Goal: Task Accomplishment & Management: Manage account settings

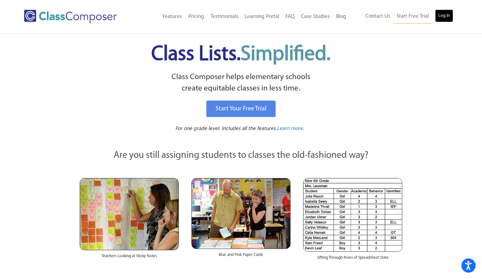
click at [442, 14] on link "Log In" at bounding box center [444, 15] width 18 height 13
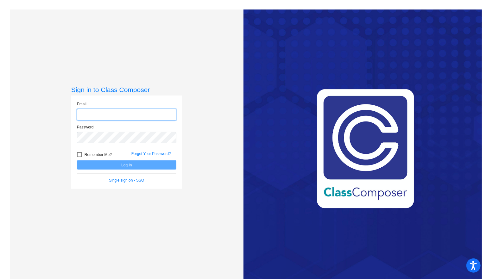
click at [169, 115] on input "email" at bounding box center [126, 115] width 99 height 12
type input "k.schmidt@komets.k12.mn.us"
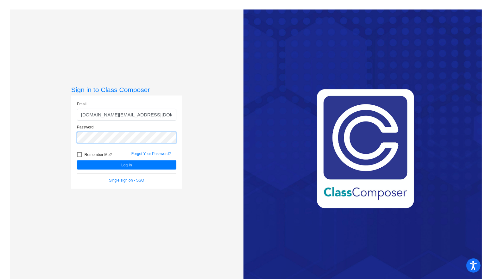
click at [77, 161] on button "Log In" at bounding box center [126, 165] width 99 height 9
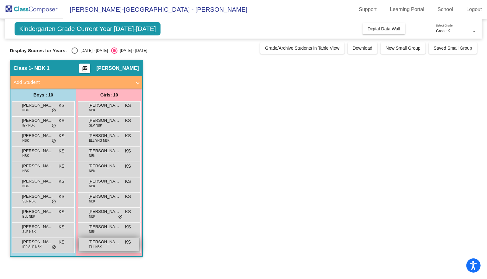
click at [110, 238] on div "Zuleyjha Saucedo Diaz ELL NBK KS lock do_not_disturb_alt" at bounding box center [109, 244] width 60 height 13
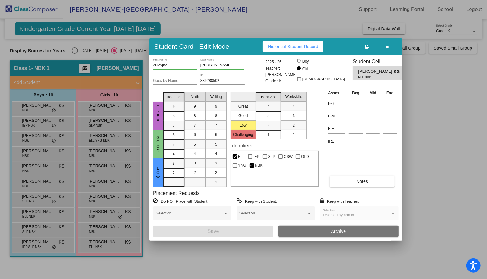
click at [378, 72] on span "Zuleyjha Saucedo Diaz" at bounding box center [375, 71] width 35 height 7
click at [387, 48] on icon "button" at bounding box center [387, 47] width 3 height 4
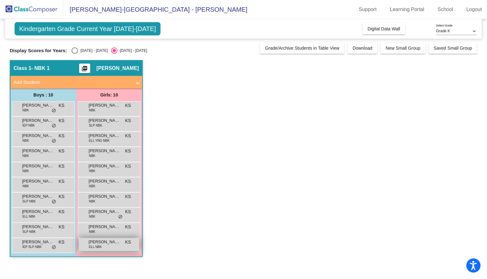
click at [101, 241] on span "Zuleyjha Saucedo Diaz" at bounding box center [105, 242] width 32 height 6
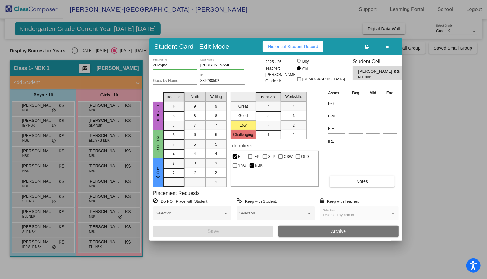
click at [388, 47] on icon "button" at bounding box center [387, 47] width 3 height 4
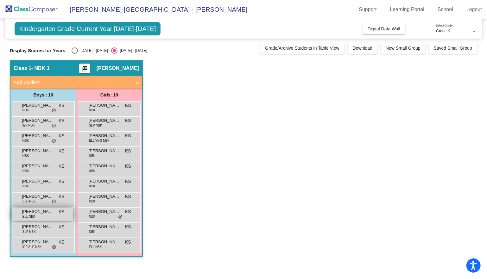
click at [44, 213] on span "Luis Aurelio Delgado Rodriguez" at bounding box center [38, 212] width 32 height 6
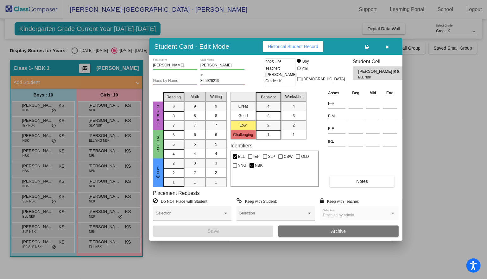
click at [43, 123] on div at bounding box center [243, 139] width 487 height 279
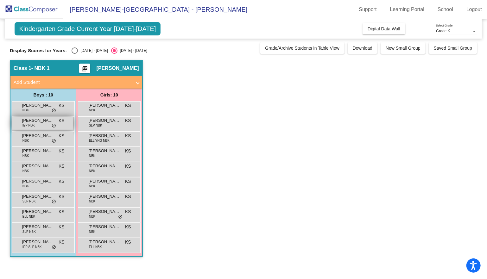
click at [43, 123] on span "Benito Tamez" at bounding box center [38, 120] width 32 height 6
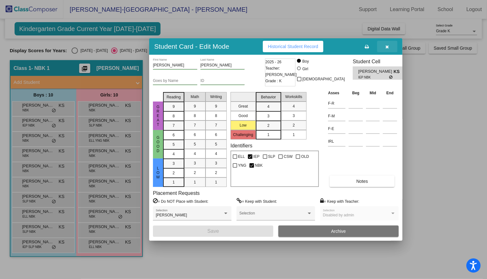
click at [389, 46] on button "button" at bounding box center [387, 46] width 20 height 11
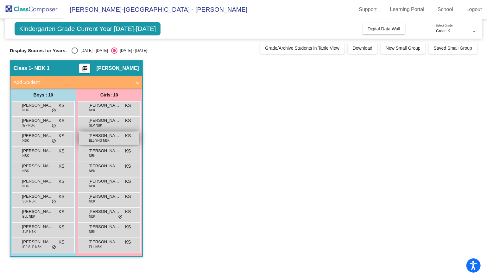
click at [105, 135] on span "Cataleya Murillo" at bounding box center [105, 136] width 32 height 6
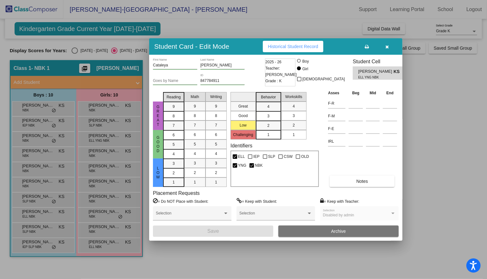
click at [36, 125] on div at bounding box center [243, 139] width 487 height 279
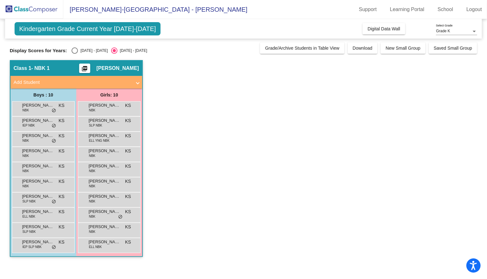
click at [36, 125] on div "Benito Tamez IEP NBK KS lock do_not_disturb_alt" at bounding box center [42, 123] width 60 height 13
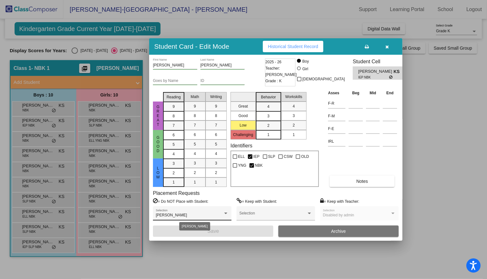
click at [226, 216] on div "Dawoud Dancil" at bounding box center [192, 215] width 73 height 4
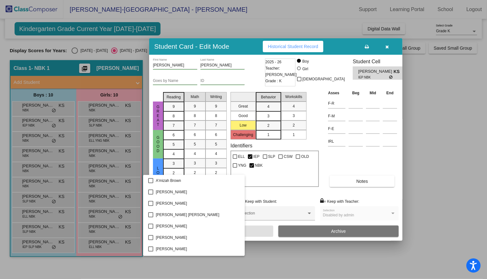
scroll to position [455, 0]
click at [362, 147] on div at bounding box center [243, 139] width 487 height 279
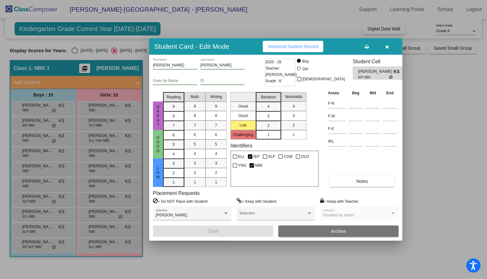
click at [390, 50] on button "button" at bounding box center [387, 46] width 20 height 11
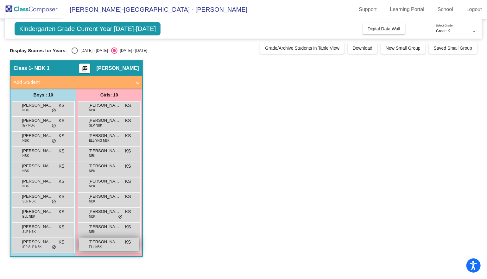
click at [116, 249] on div "Zuleyjha Saucedo Diaz ELL NBK KS lock do_not_disturb_alt" at bounding box center [109, 244] width 60 height 13
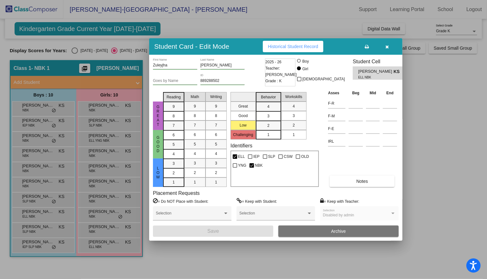
click at [45, 195] on div at bounding box center [243, 139] width 487 height 279
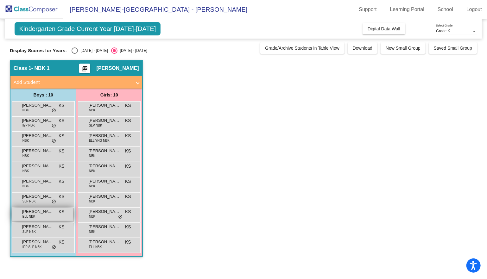
click at [44, 211] on span "Luis Aurelio Delgado Rodriguez" at bounding box center [38, 212] width 32 height 6
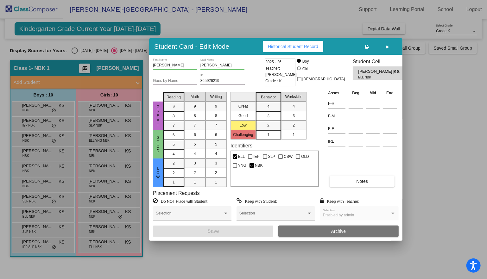
click at [386, 46] on icon "button" at bounding box center [387, 47] width 3 height 4
